Goal: Find specific page/section: Find specific page/section

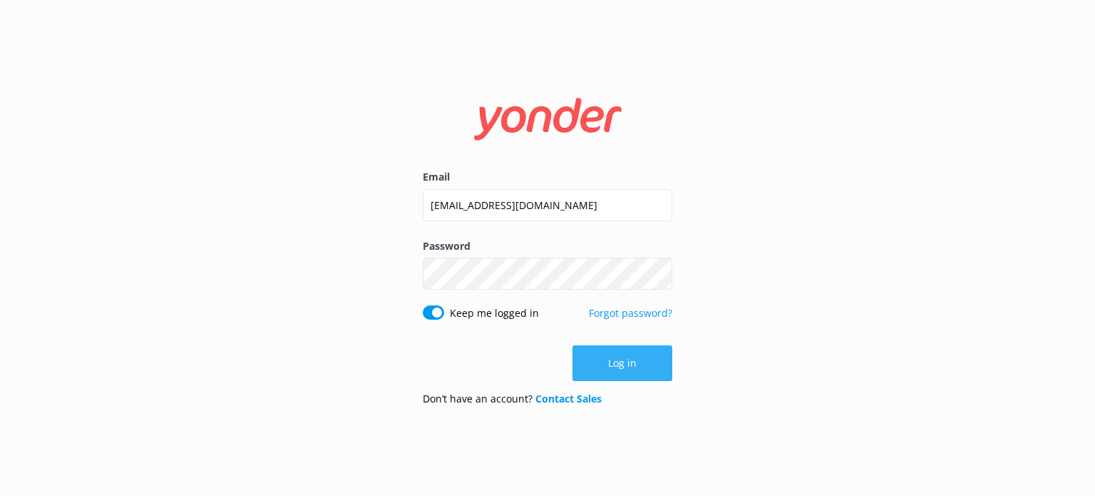
click at [580, 357] on button "Log in" at bounding box center [623, 363] width 100 height 36
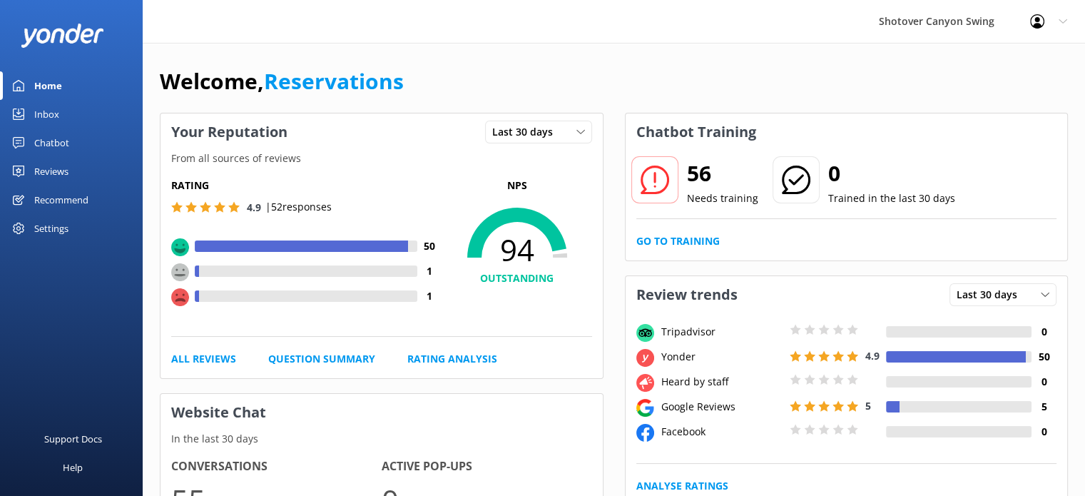
click at [34, 168] on div "Reviews" at bounding box center [51, 171] width 34 height 29
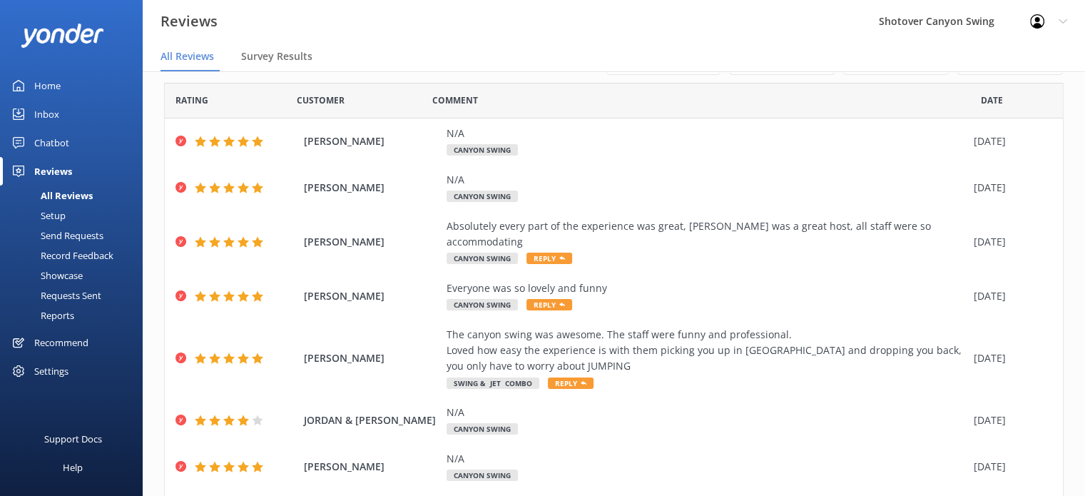
scroll to position [53, 0]
